Goal: Complete application form

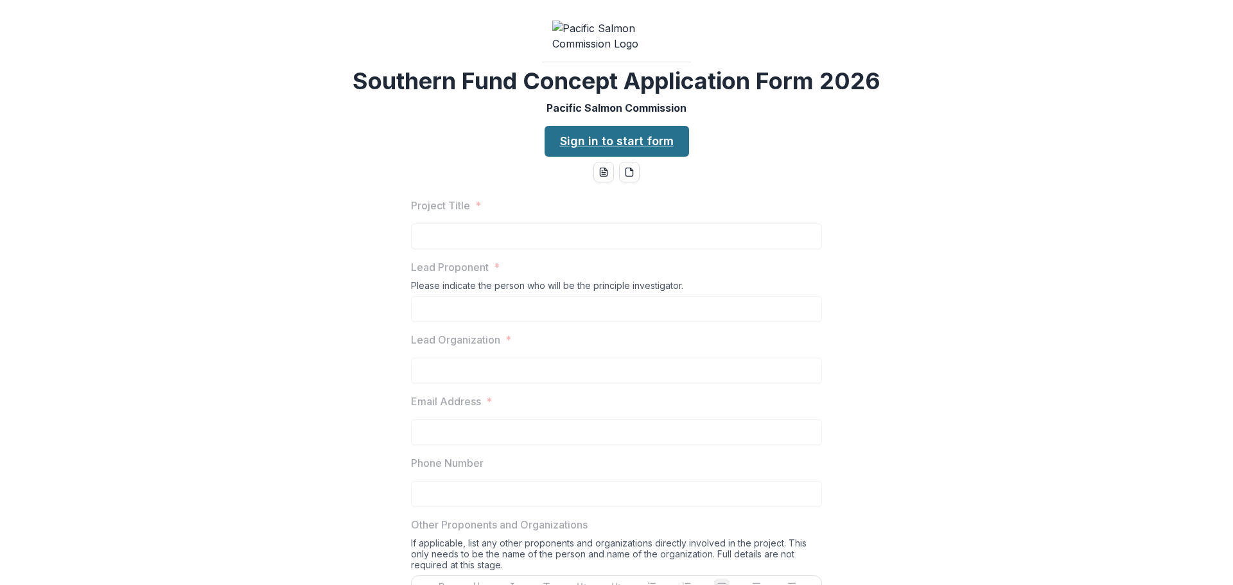
click at [667, 157] on link "Sign in to start form" at bounding box center [617, 141] width 145 height 31
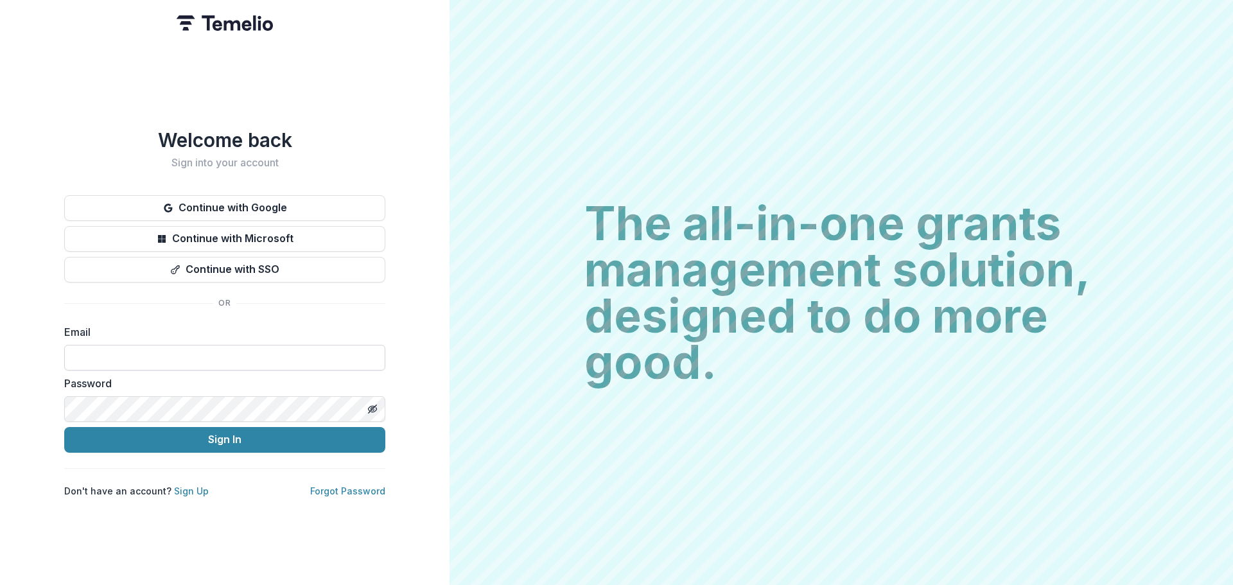
click at [147, 361] on input at bounding box center [224, 358] width 321 height 26
type input "**********"
click at [64, 427] on button "Sign In" at bounding box center [224, 440] width 321 height 26
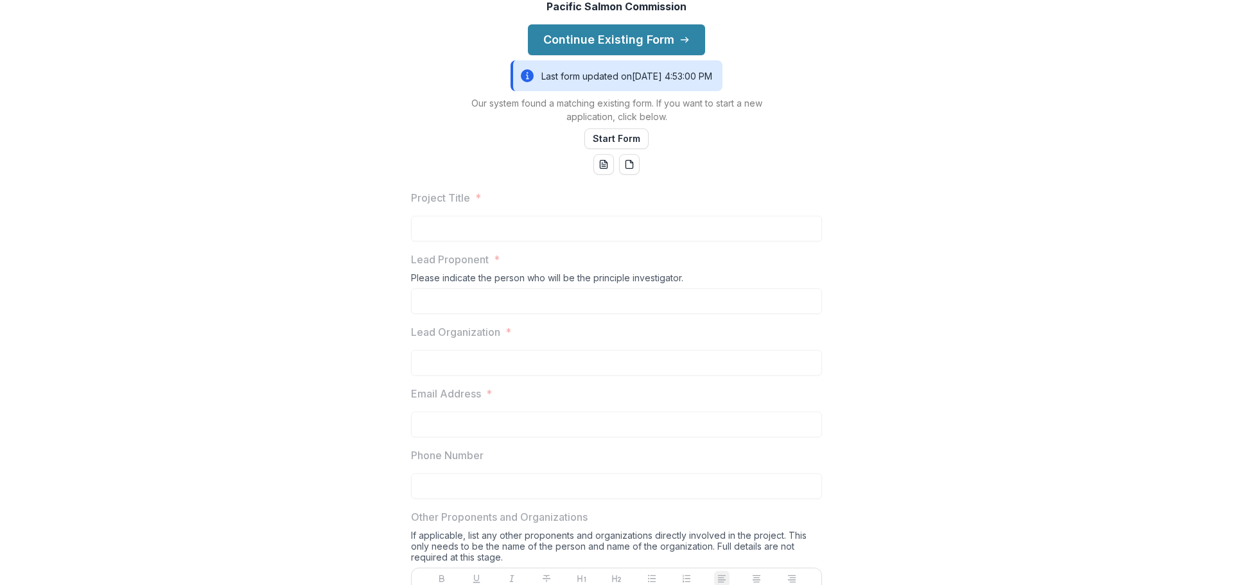
scroll to position [128, 0]
click at [600, 54] on button "Continue Existing Form" at bounding box center [616, 38] width 177 height 31
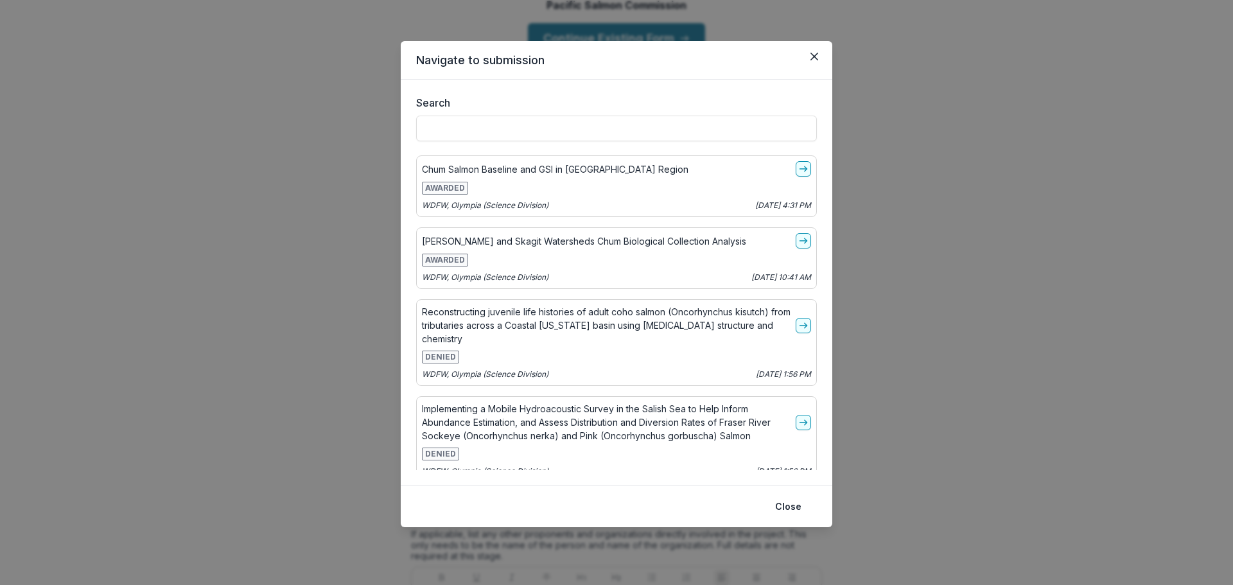
scroll to position [1169, 0]
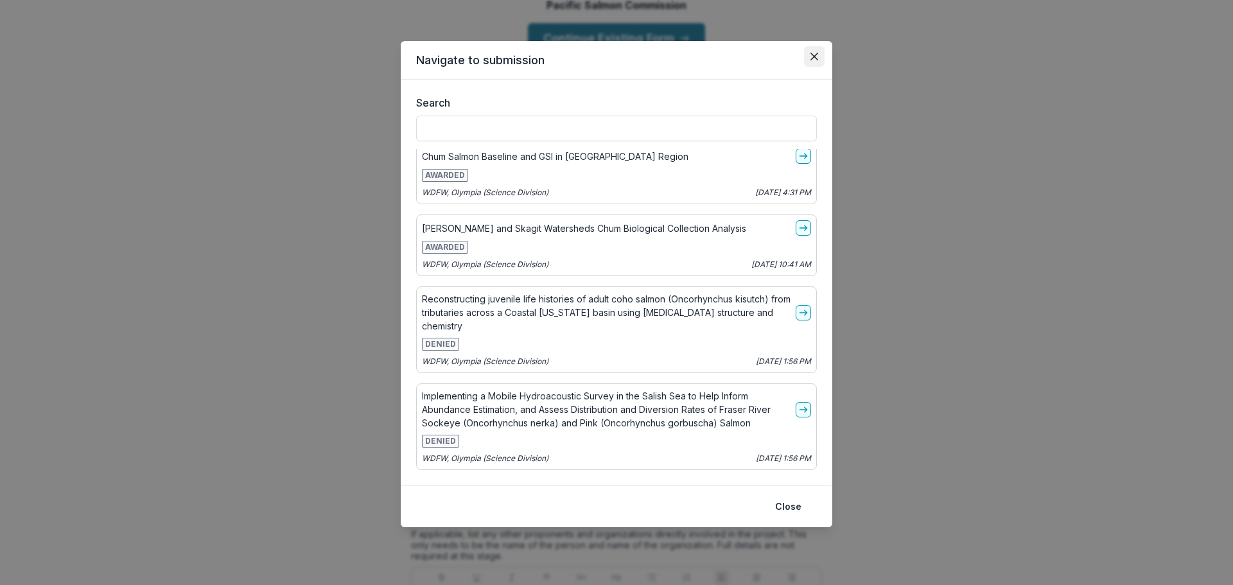
click at [814, 55] on icon "Close" at bounding box center [815, 57] width 8 height 8
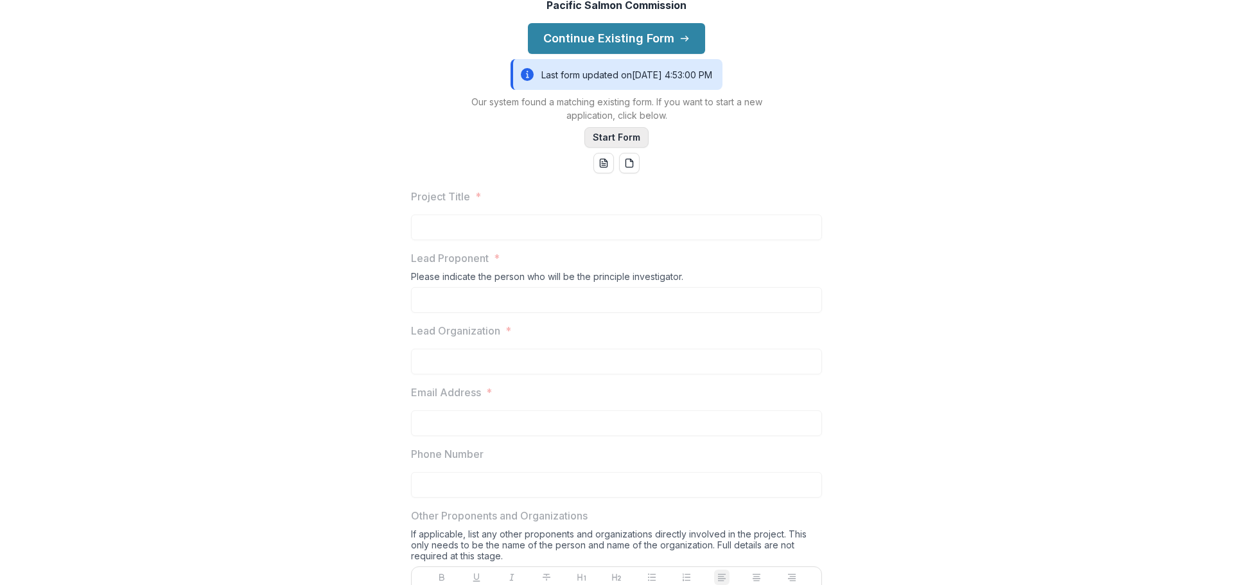
click at [634, 148] on button "Start Form" at bounding box center [617, 137] width 64 height 21
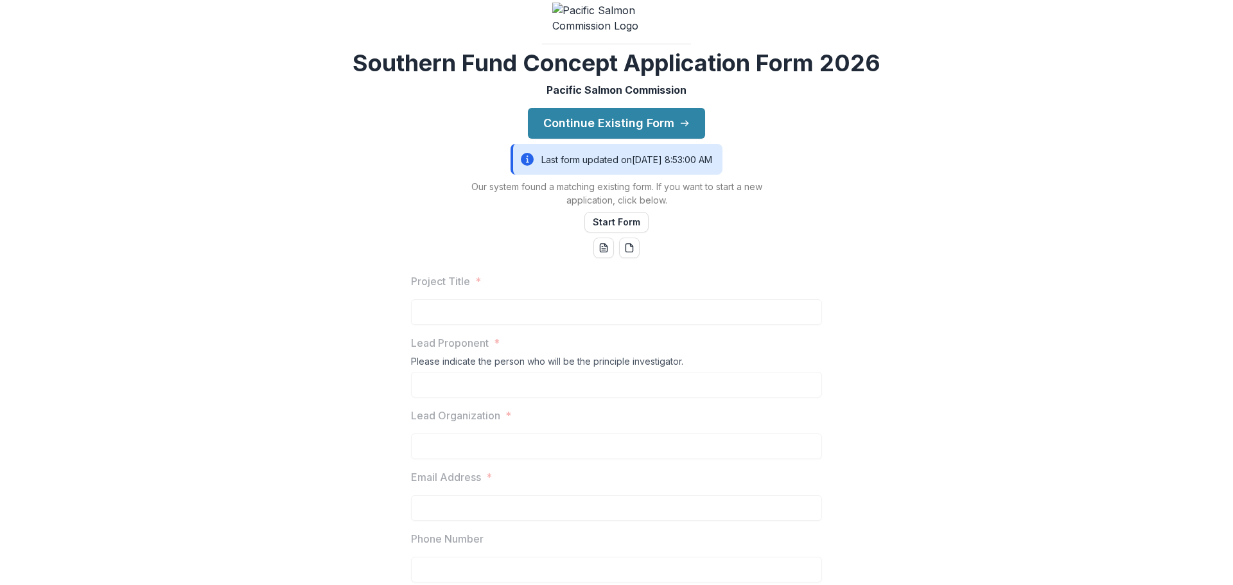
scroll to position [64, 0]
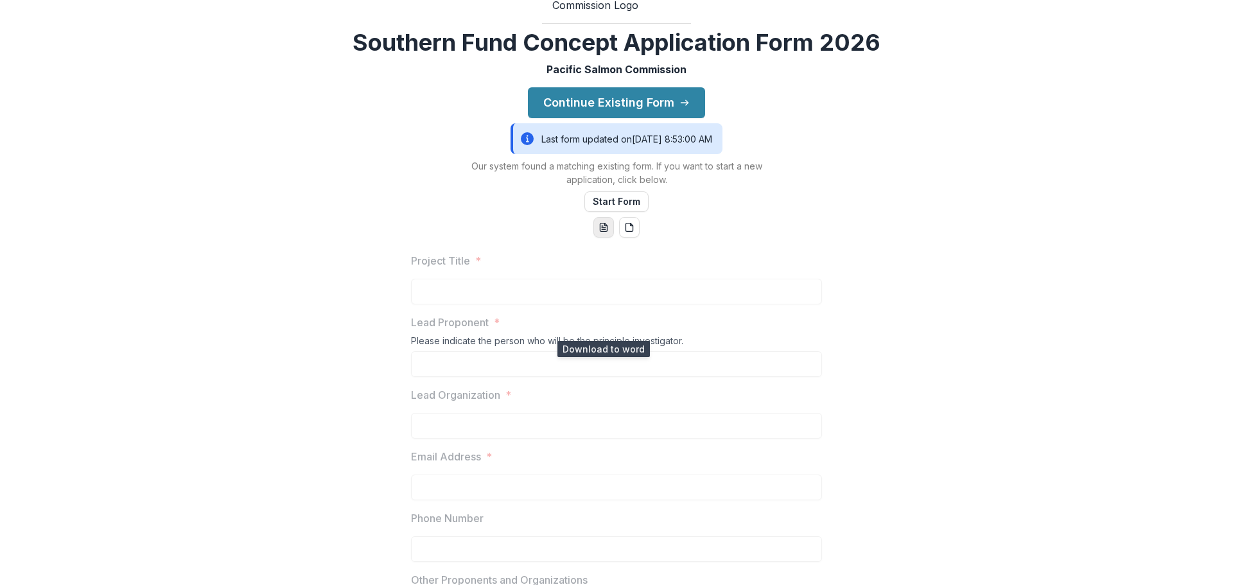
click at [607, 238] on button "word-download" at bounding box center [604, 227] width 21 height 21
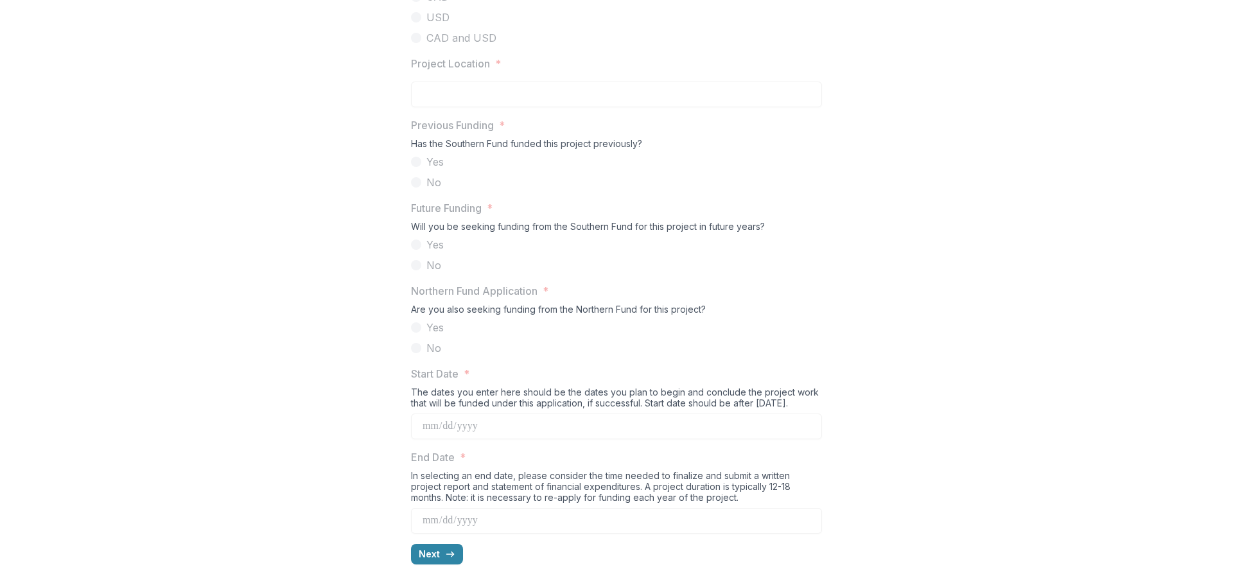
scroll to position [1258, 0]
